Goal: Task Accomplishment & Management: Manage account settings

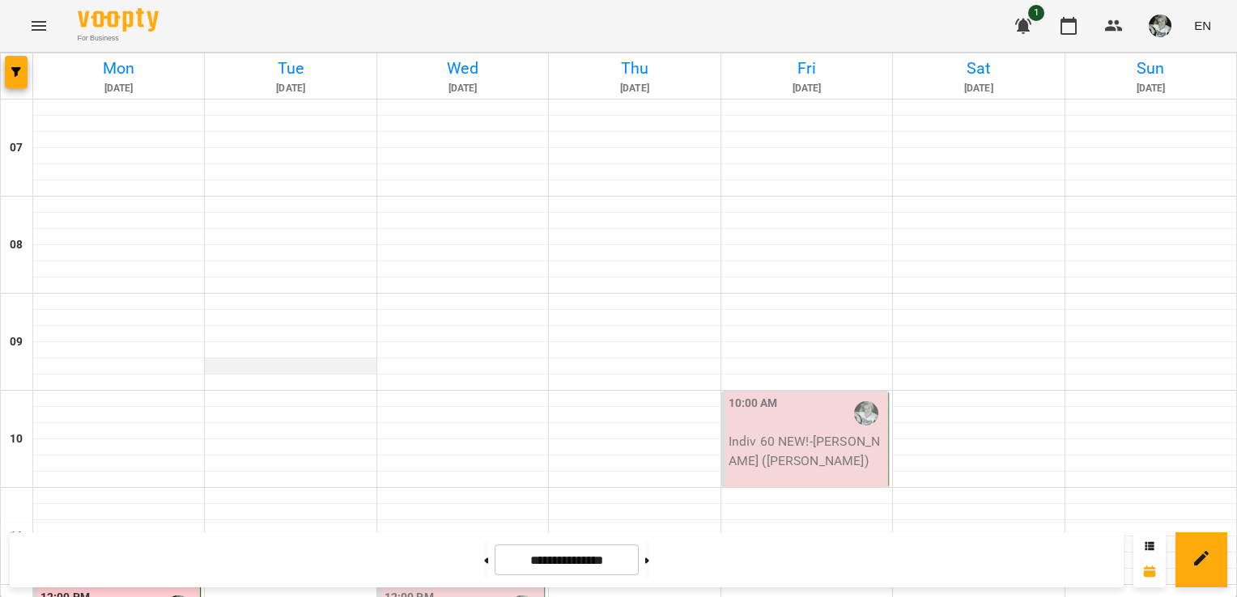
scroll to position [673, 0]
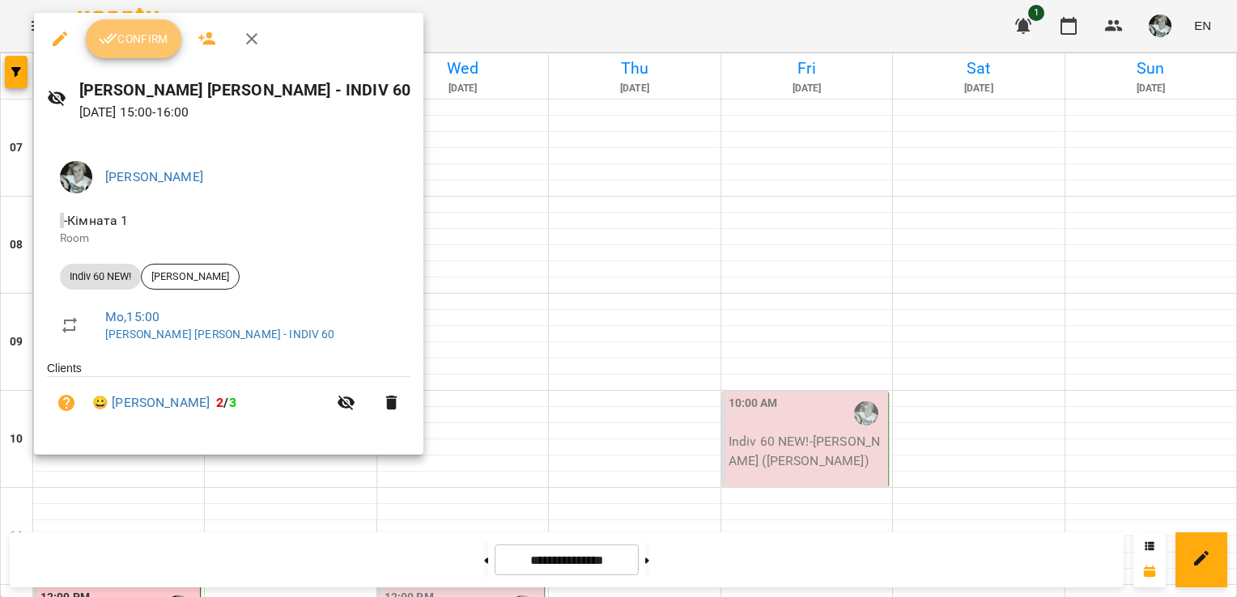
click at [145, 40] on span "Confirm" at bounding box center [134, 38] width 70 height 19
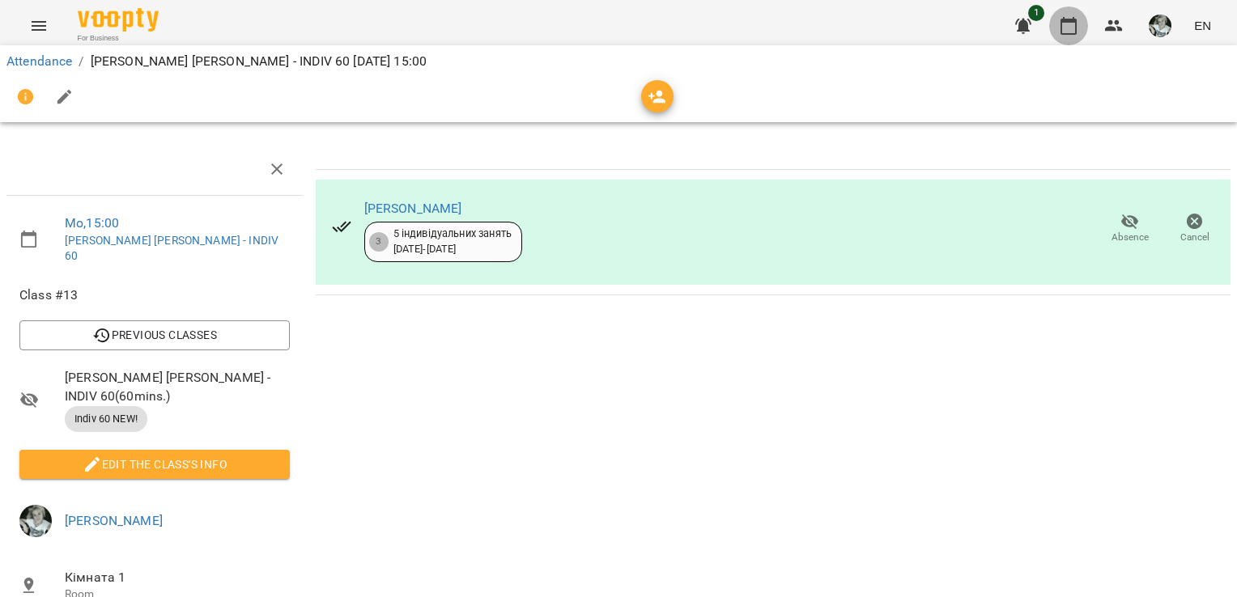
click at [1066, 28] on icon "button" at bounding box center [1068, 25] width 19 height 19
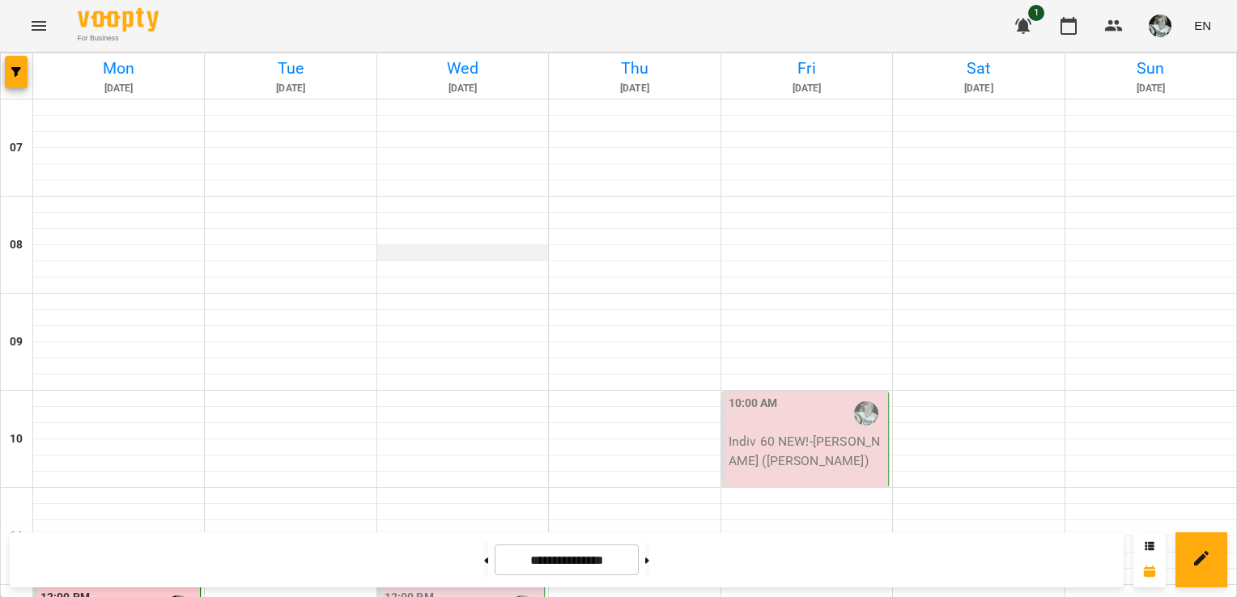
scroll to position [595, 0]
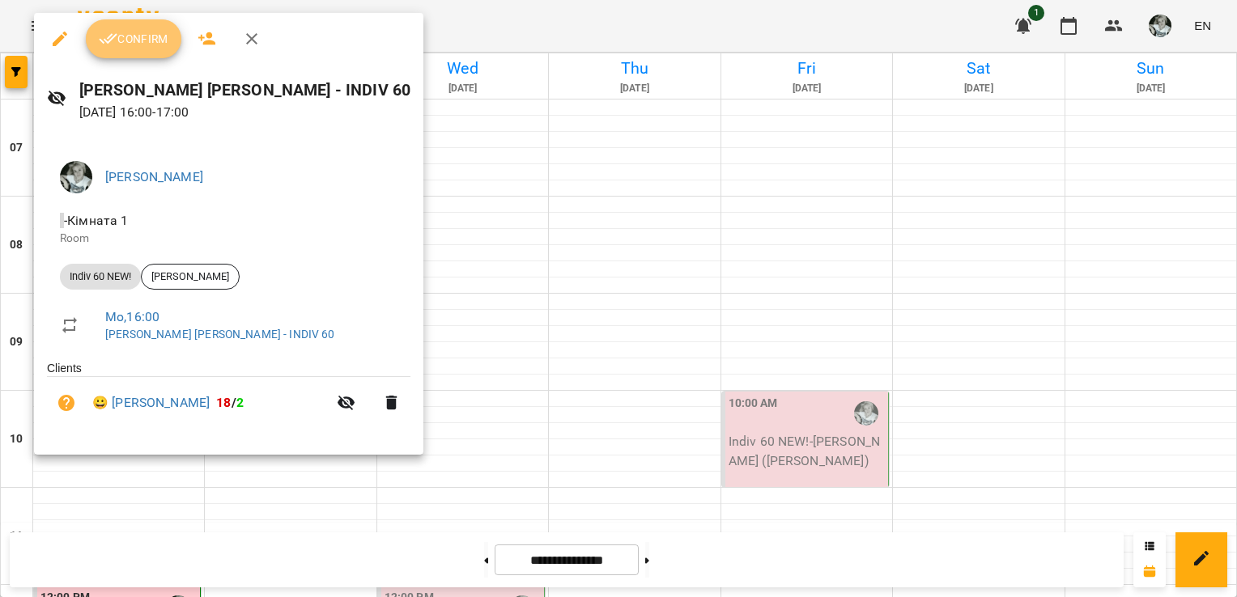
click at [131, 43] on span "Confirm" at bounding box center [134, 38] width 70 height 19
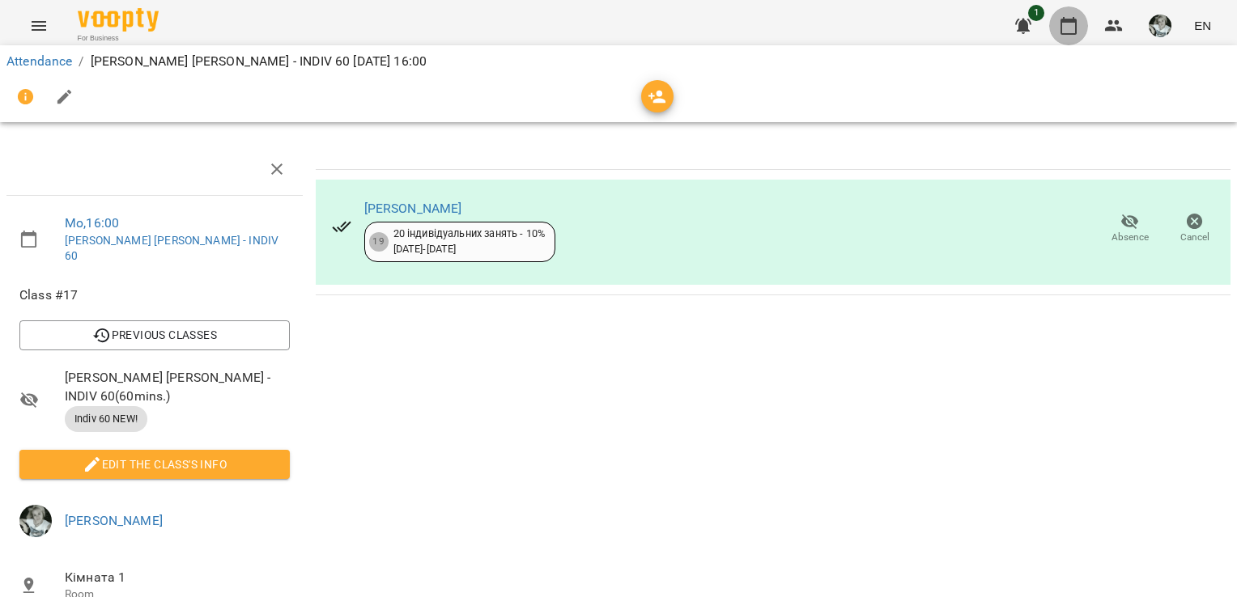
click at [1072, 26] on icon "button" at bounding box center [1068, 25] width 19 height 19
